Goal: Find contact information: Find contact information

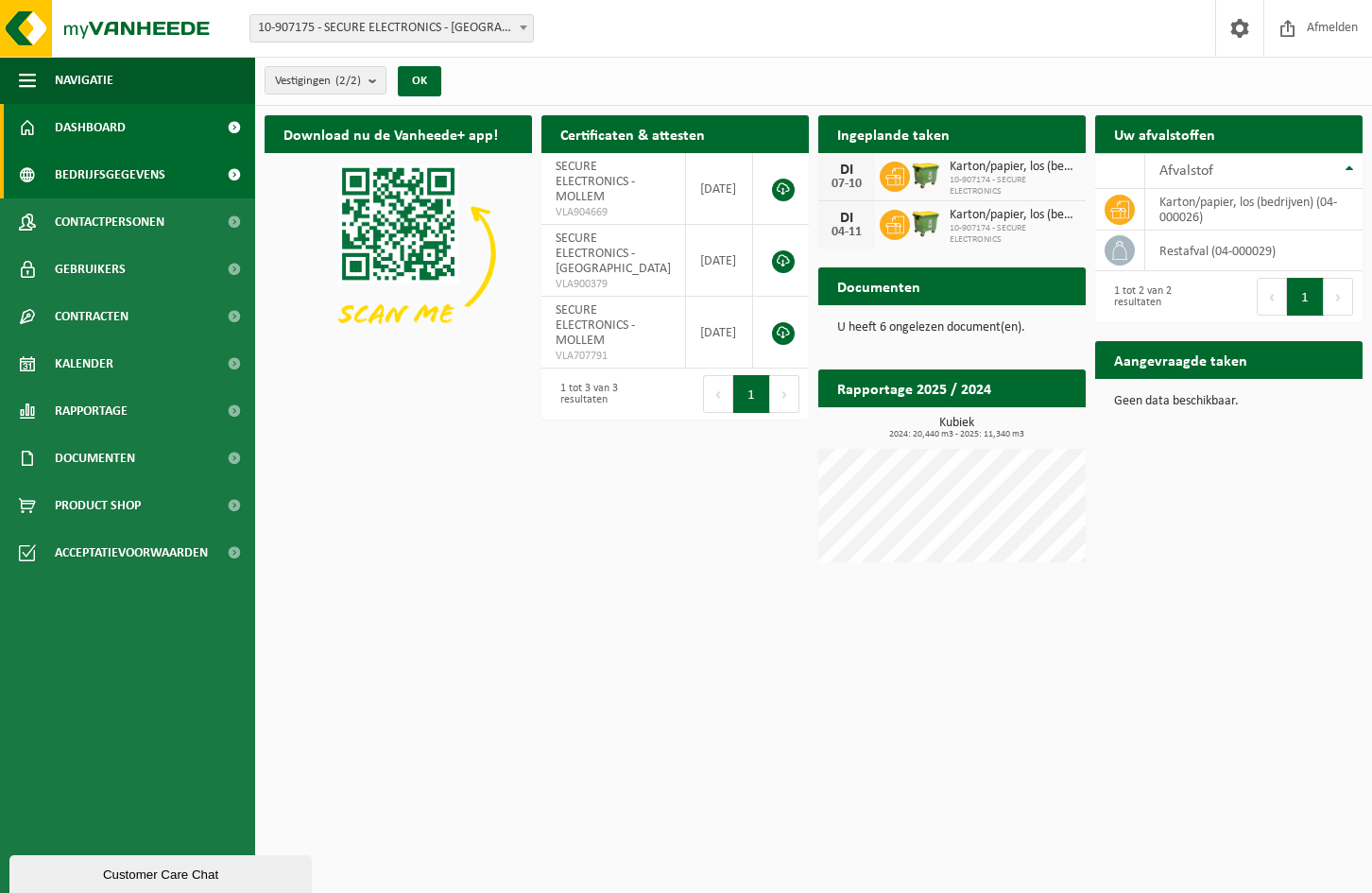
click at [136, 174] on span "Bedrijfsgegevens" at bounding box center [110, 174] width 110 height 47
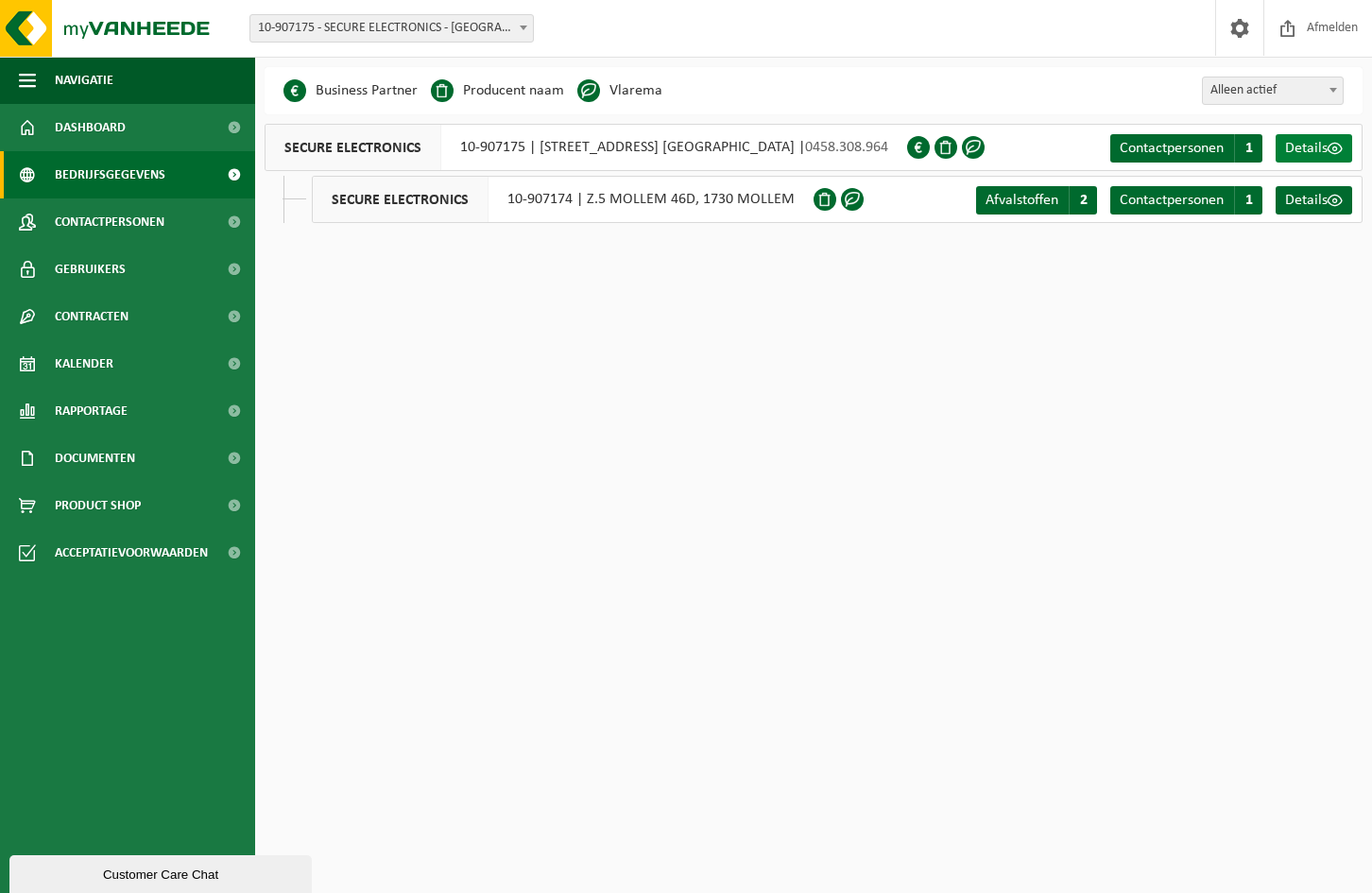
click at [1300, 148] on span "Details" at bounding box center [1306, 148] width 43 height 15
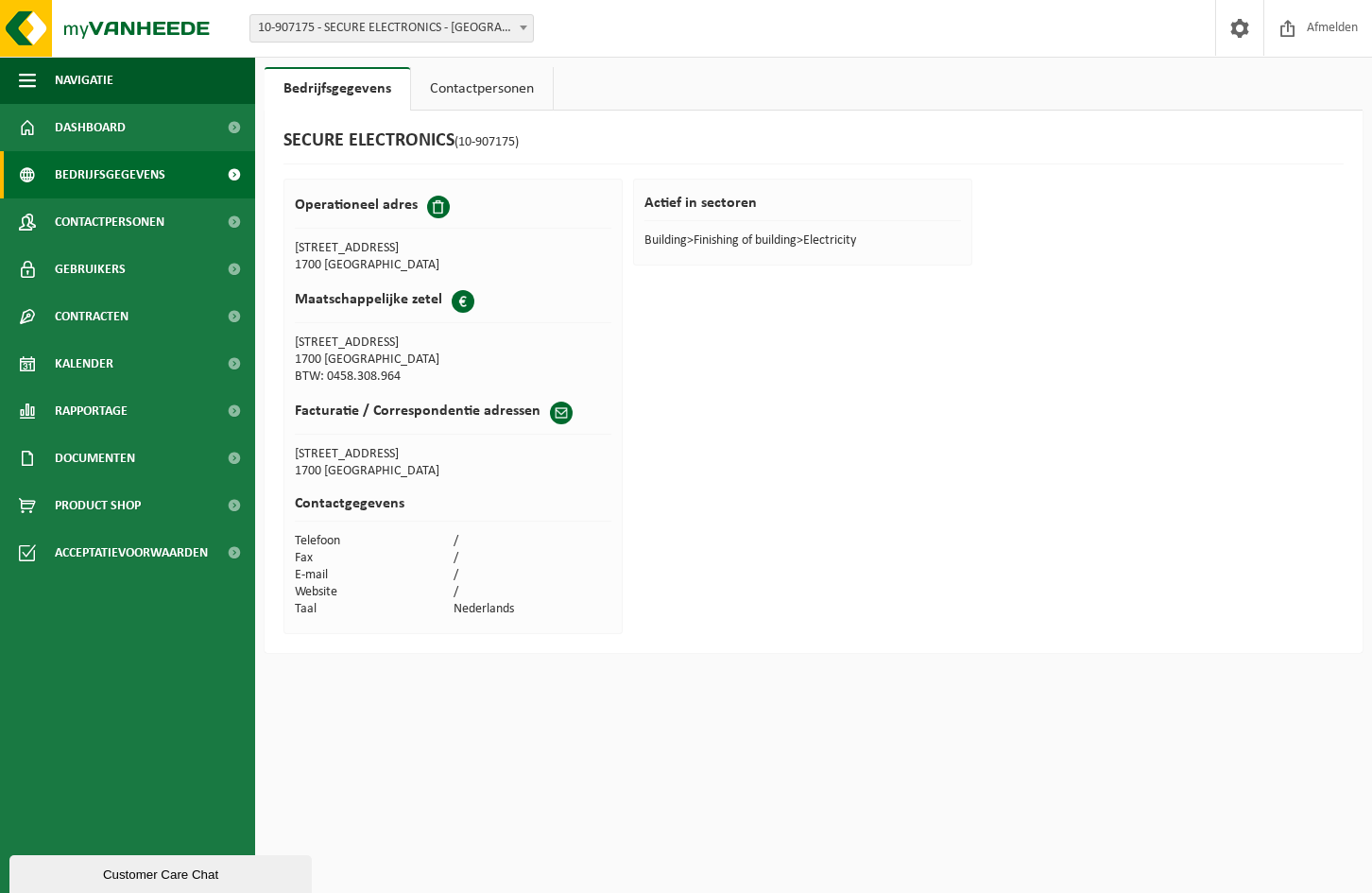
click at [95, 170] on span "Bedrijfsgegevens" at bounding box center [110, 174] width 110 height 47
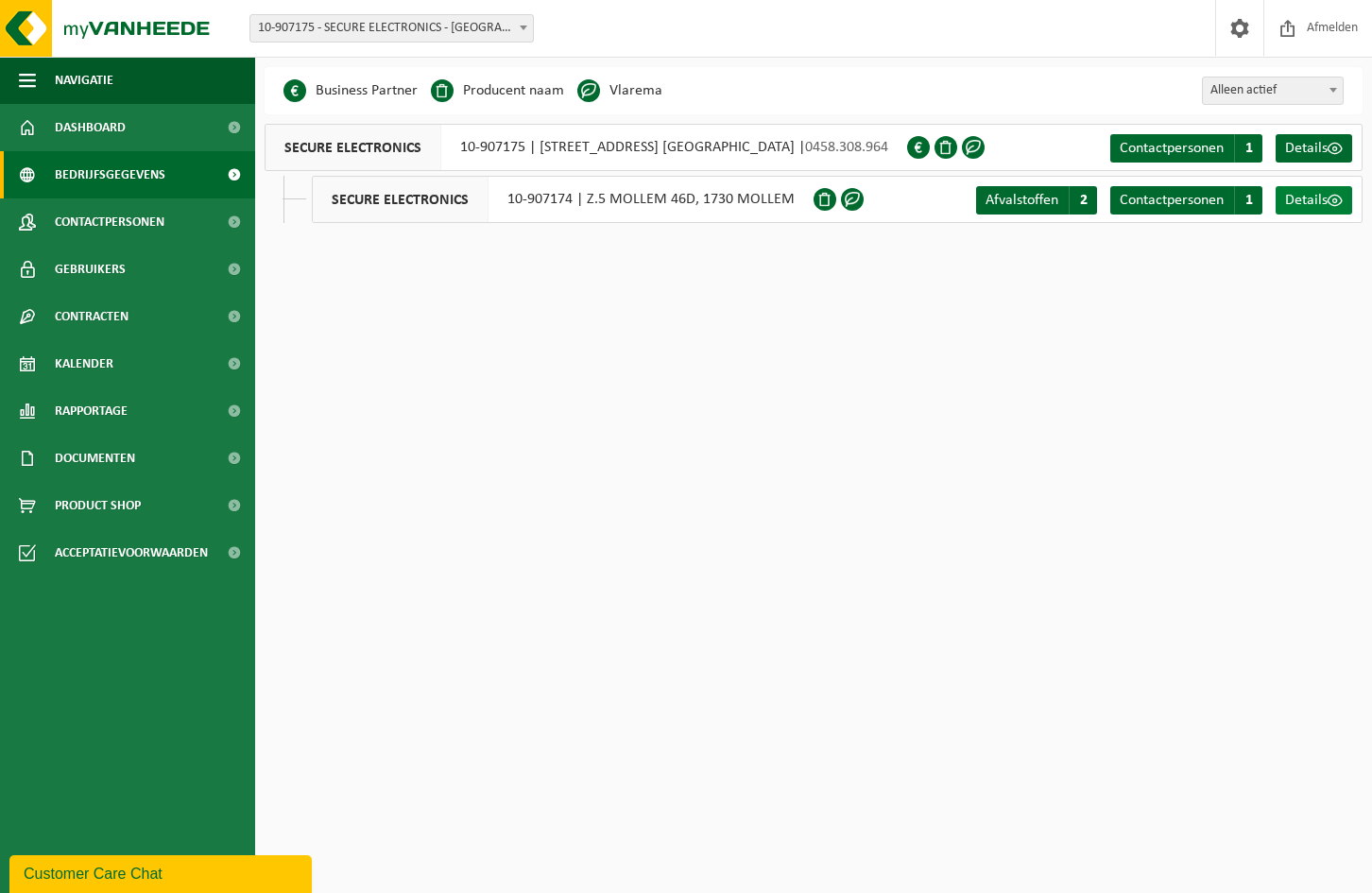
click at [1316, 200] on span "Details" at bounding box center [1306, 200] width 43 height 15
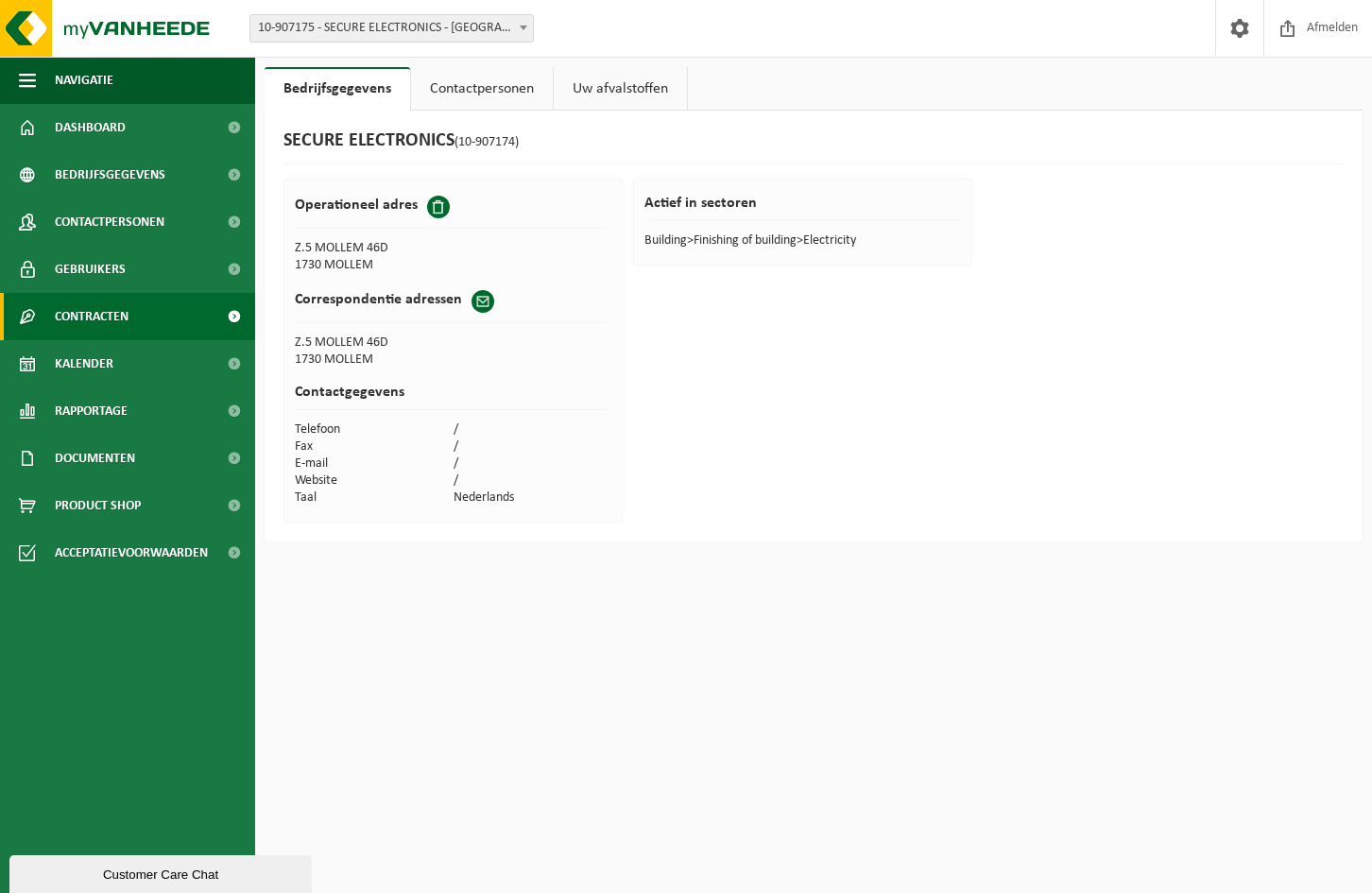
click at [88, 315] on span "Contracten" at bounding box center [92, 316] width 74 height 47
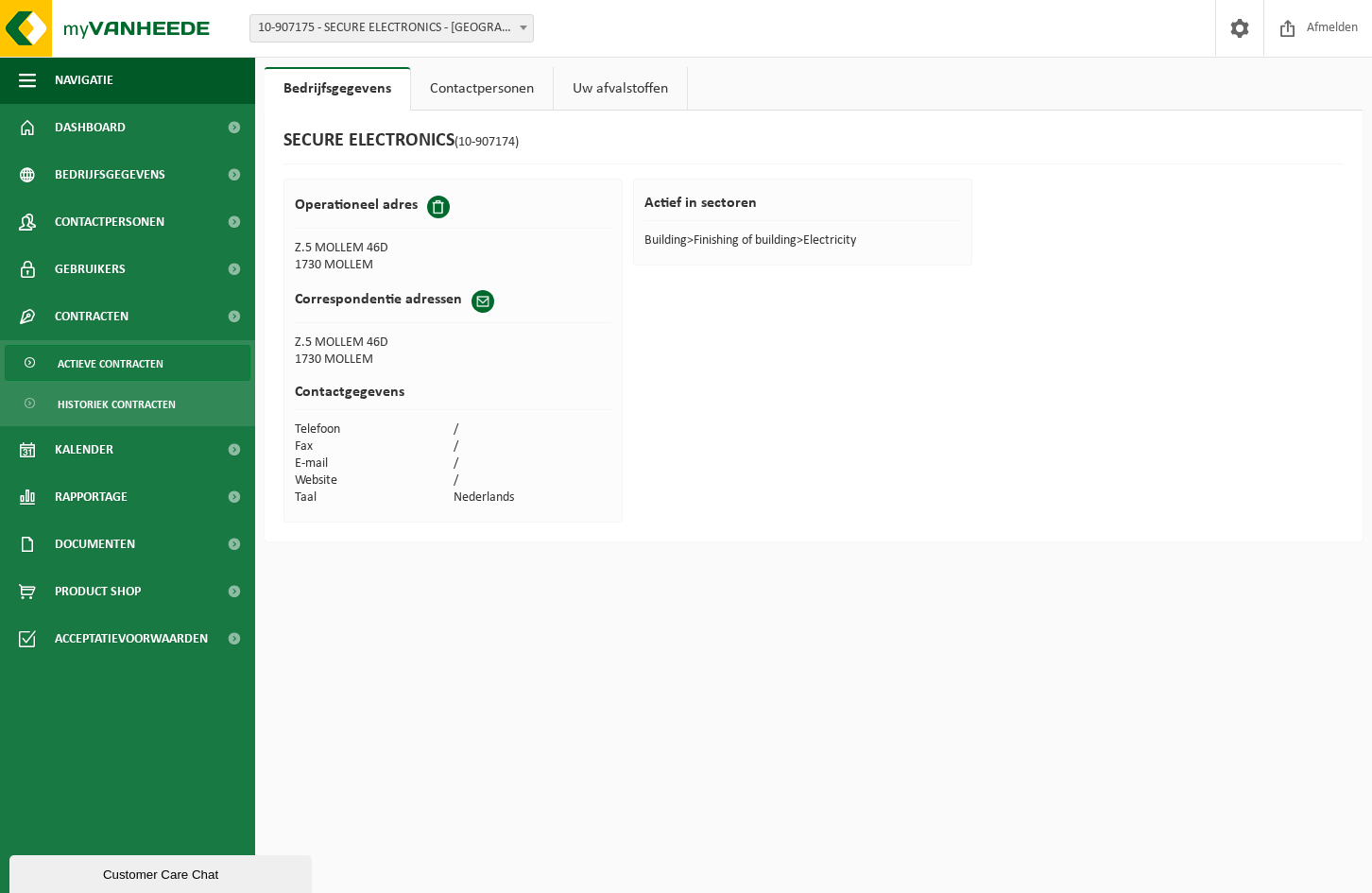
click at [88, 359] on span "Actieve contracten" at bounding box center [110, 363] width 106 height 36
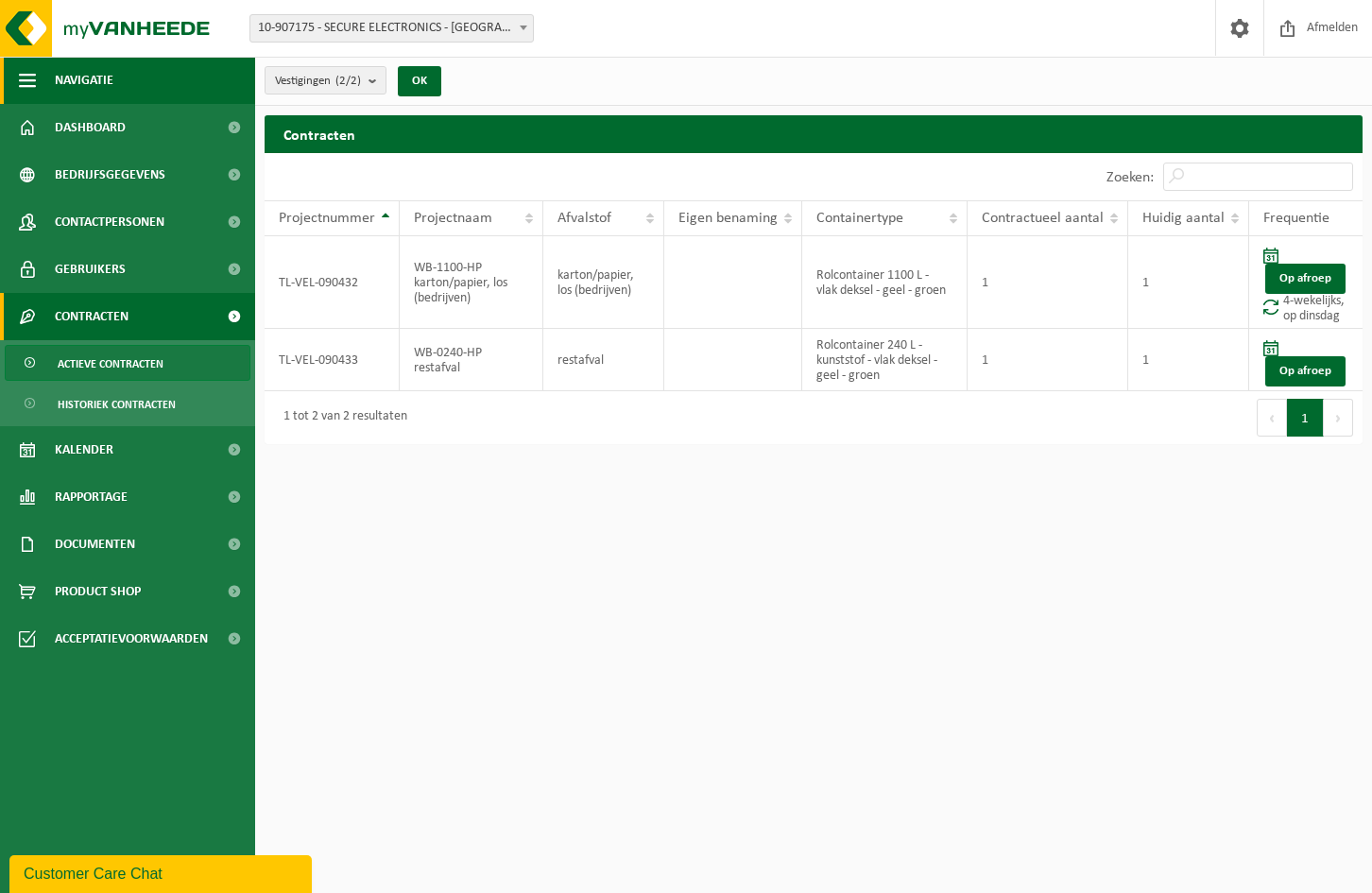
click at [16, 81] on button "Navigatie" at bounding box center [127, 80] width 255 height 47
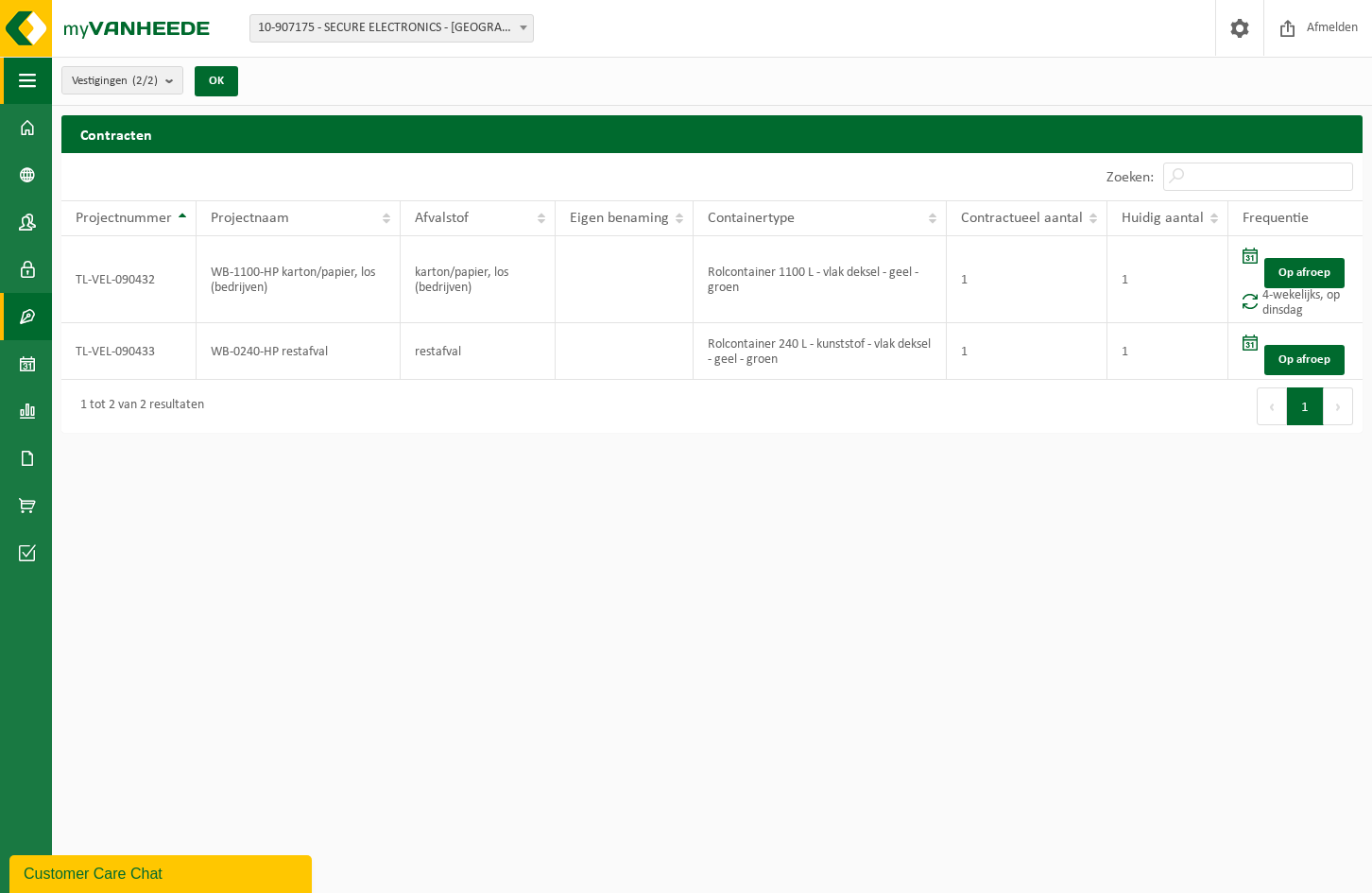
click at [16, 81] on button "Navigatie" at bounding box center [26, 80] width 52 height 47
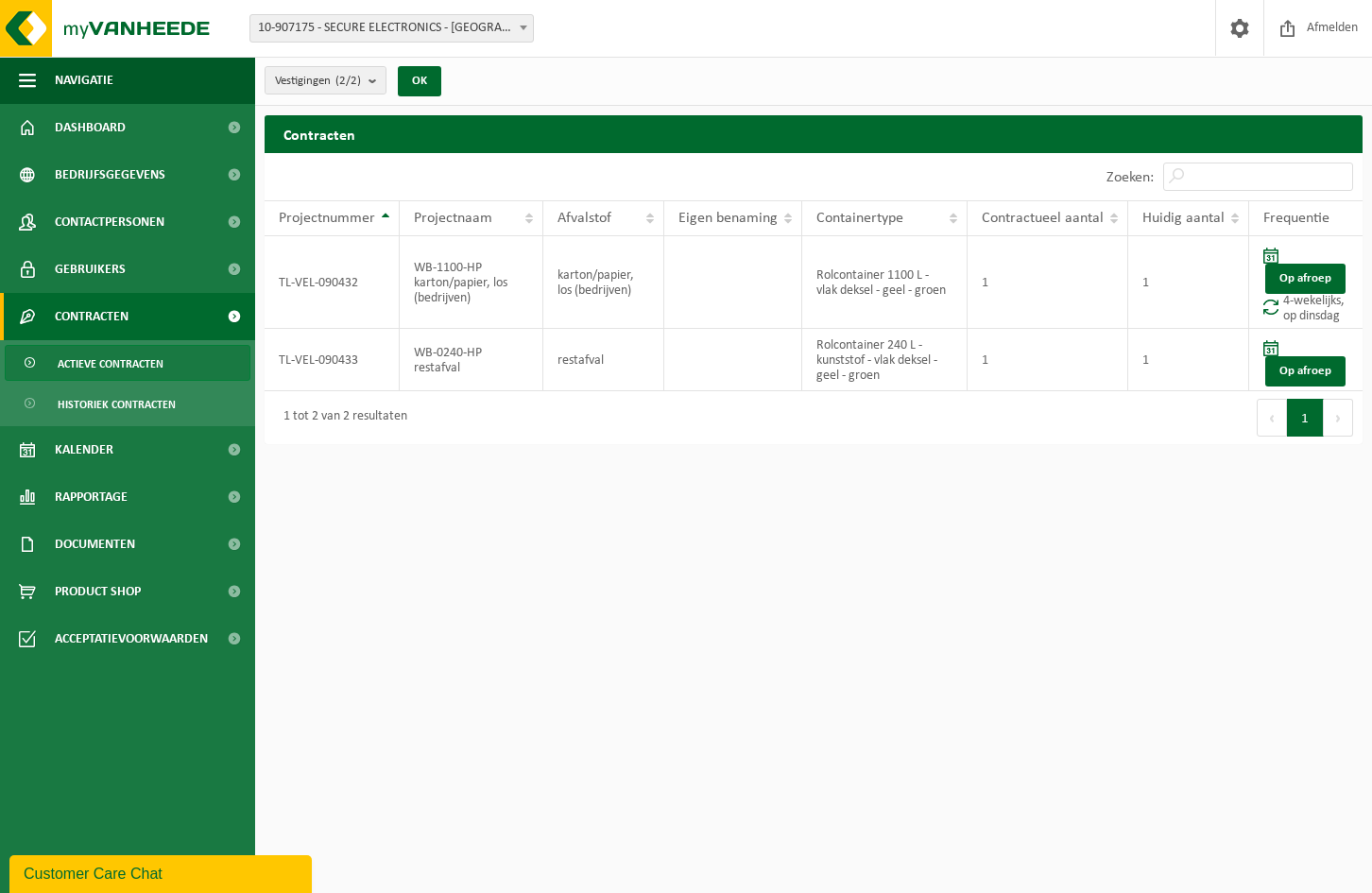
click at [522, 25] on b at bounding box center [524, 27] width 8 height 5
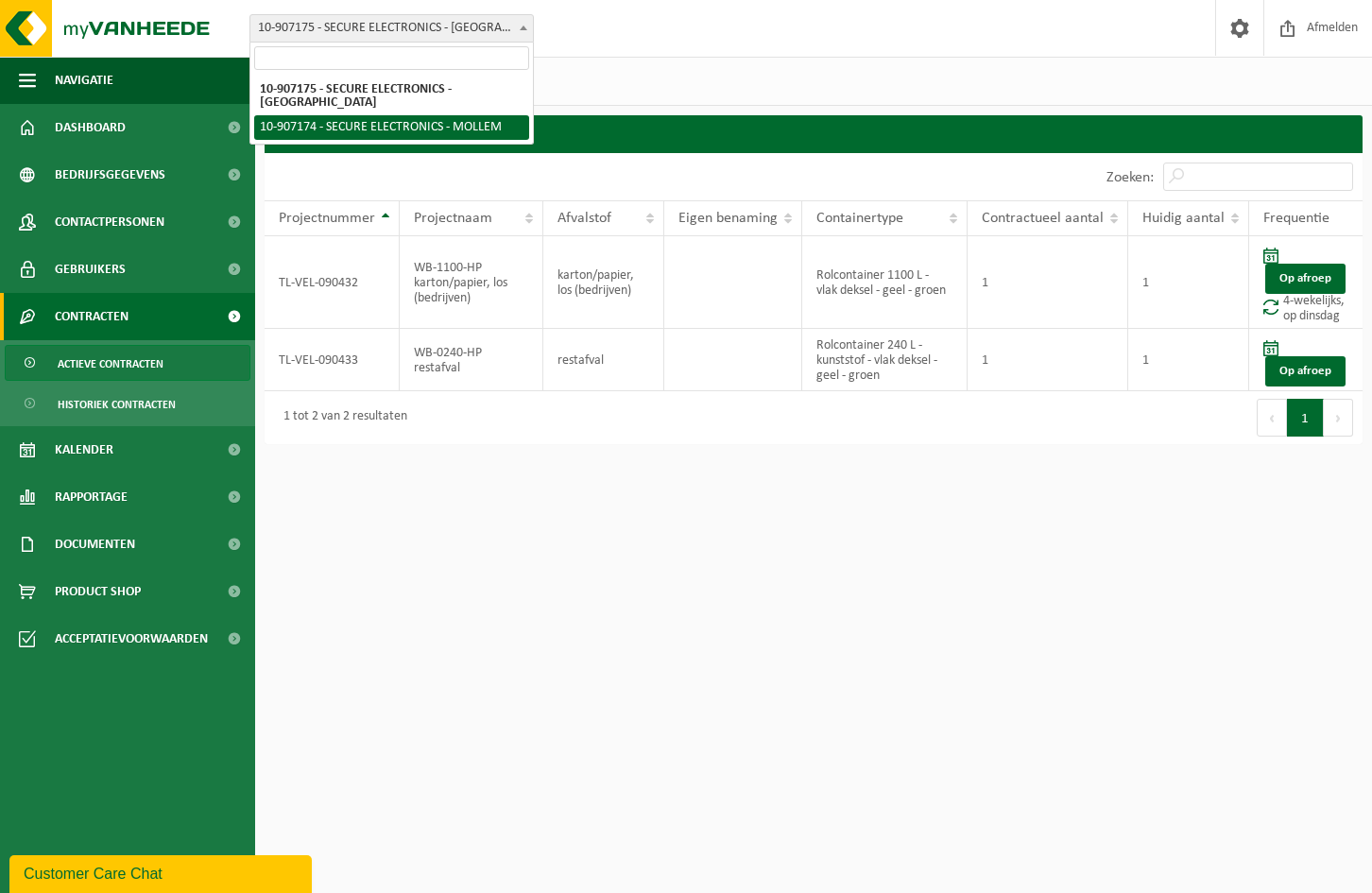
select select "123040"
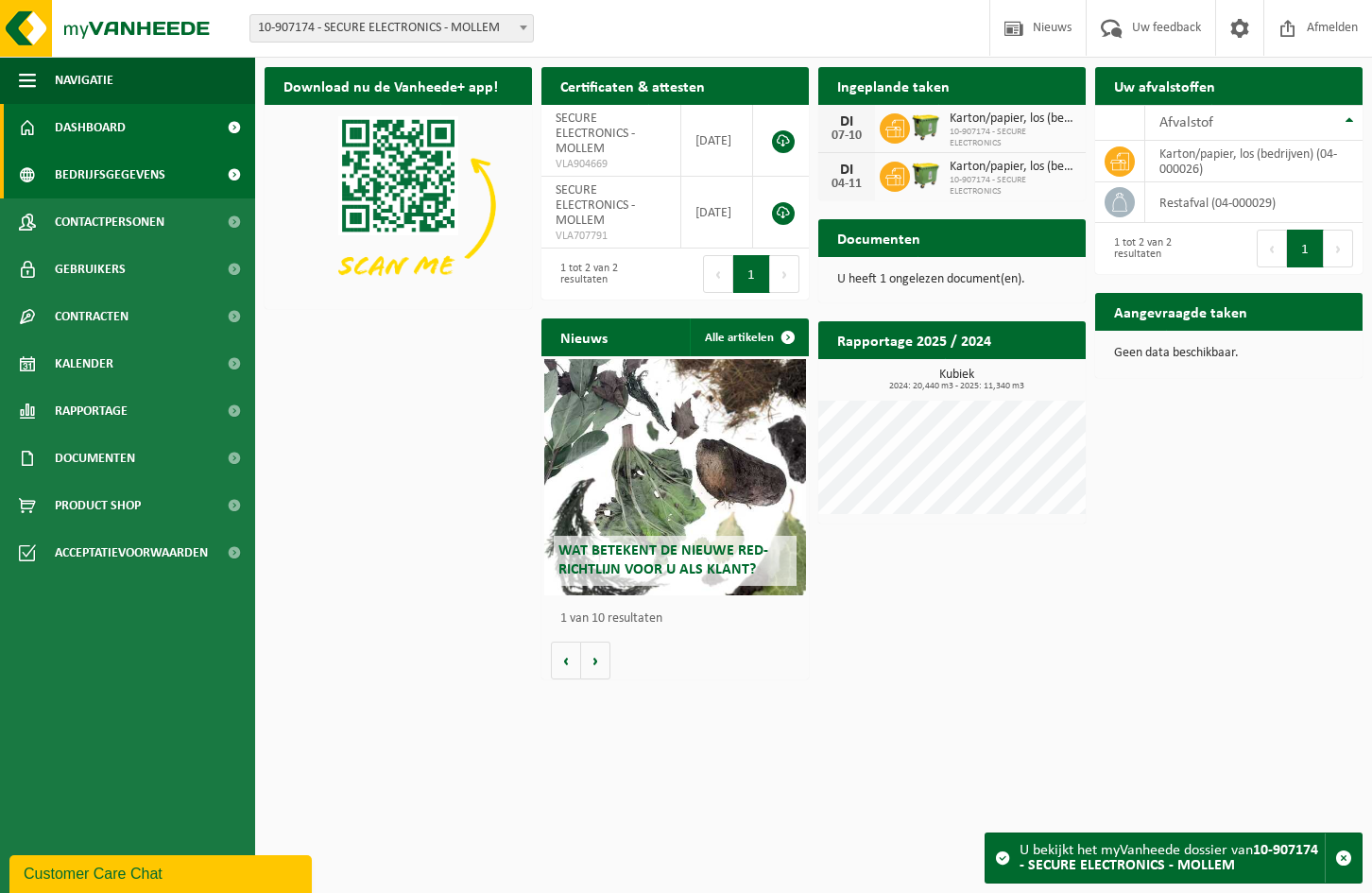
click at [227, 172] on span at bounding box center [234, 174] width 43 height 47
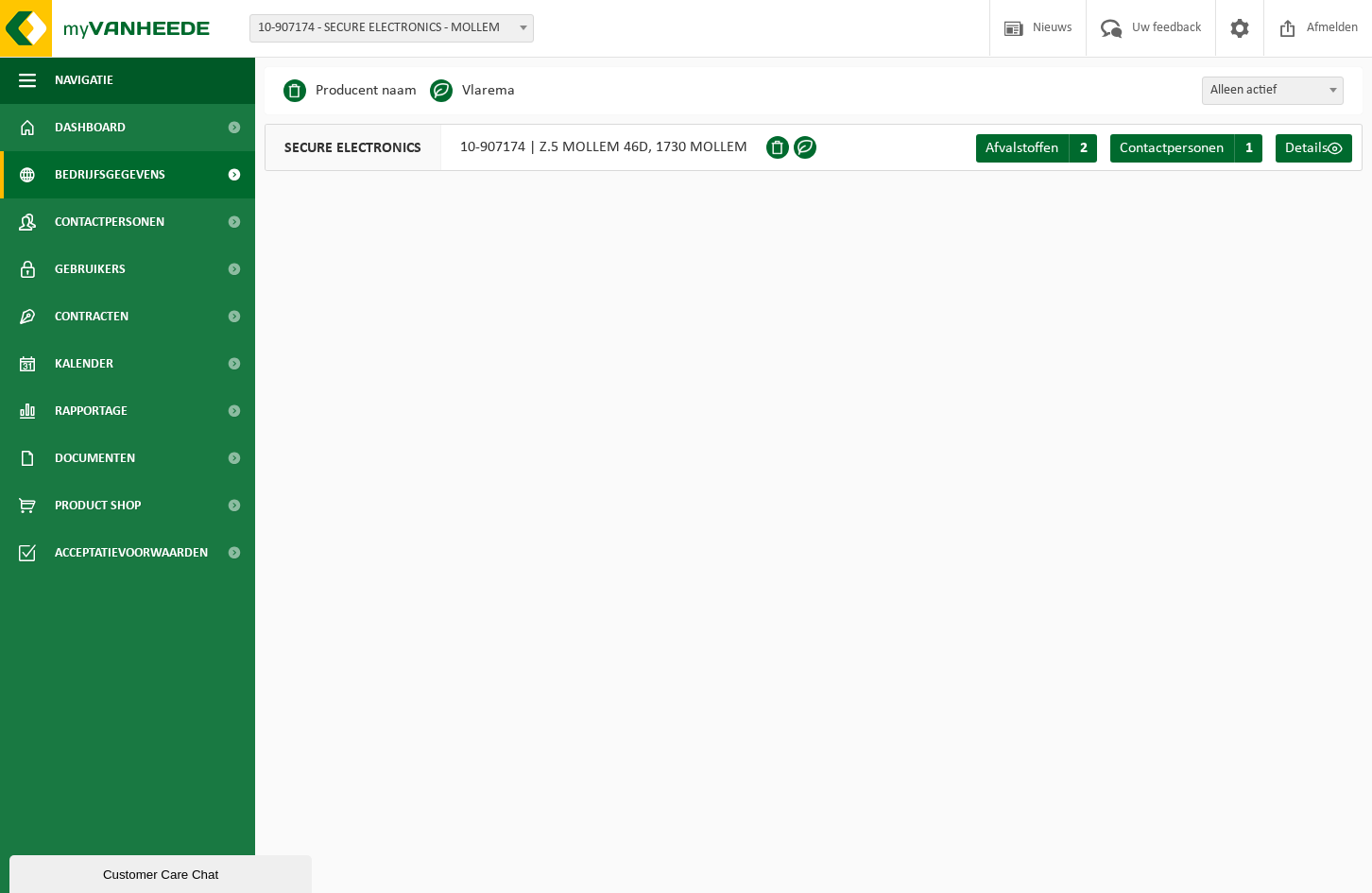
click at [328, 147] on span "SECURE ELECTRONICS" at bounding box center [352, 147] width 175 height 46
click at [1173, 150] on span "Contactpersonen" at bounding box center [1171, 148] width 104 height 15
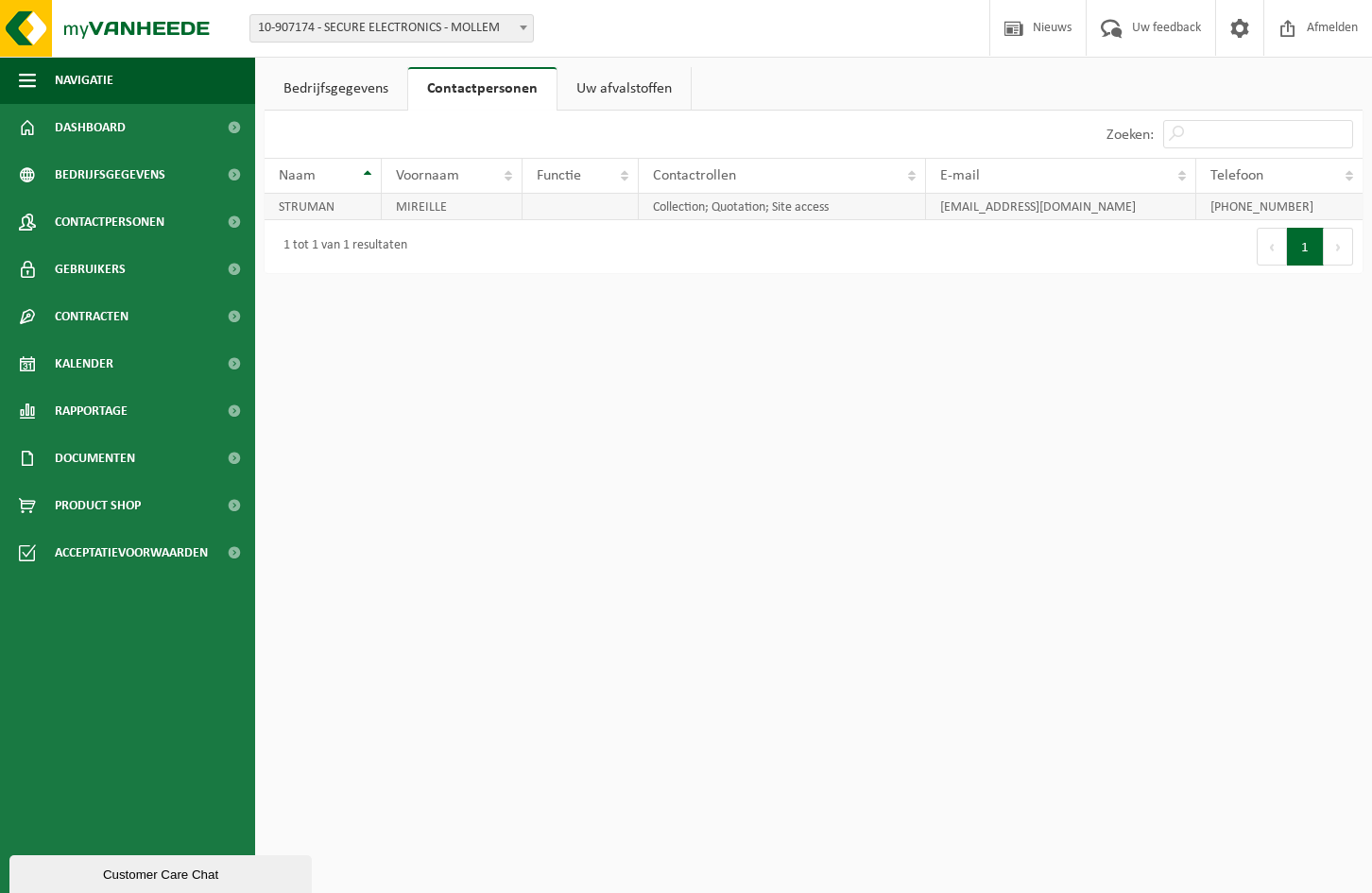
click at [1129, 206] on td "[EMAIL_ADDRESS][DOMAIN_NAME]" at bounding box center [1060, 206] width 270 height 26
click at [1333, 205] on td "[PHONE_NUMBER]" at bounding box center [1279, 206] width 167 height 26
click at [1140, 206] on td "[EMAIL_ADDRESS][DOMAIN_NAME]" at bounding box center [1060, 206] width 270 height 26
